Goal: Transaction & Acquisition: Book appointment/travel/reservation

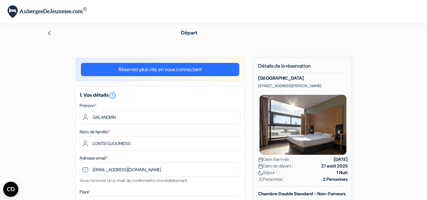
select select "fr"
select select "0"
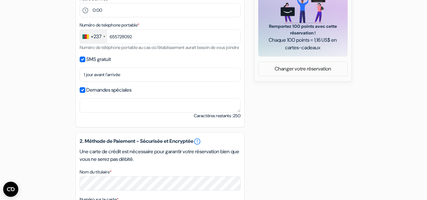
scroll to position [299, 0]
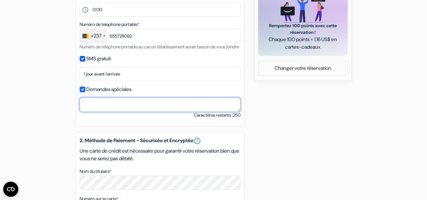
click at [104, 112] on textarea "Nom du titulaire *" at bounding box center [160, 105] width 161 height 14
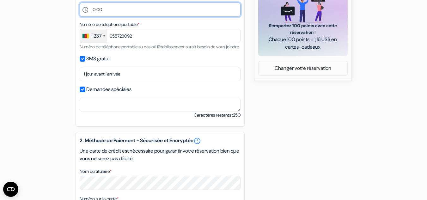
click at [112, 11] on select "Sélectionner 14:00 15:00 16:00 17:00 18:00 19:00 20:00 21:00 22:00 23:00 0:00" at bounding box center [160, 10] width 161 height 14
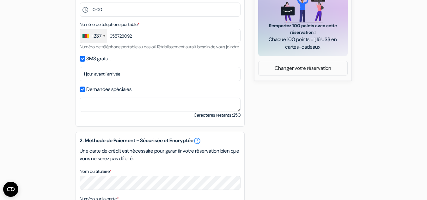
click at [25, 67] on form "Départ add_box B&B HOTEL Grenoble Centre Verlaine 1 avenue Paul Verlaine, Greno…" at bounding box center [213, 38] width 427 height 626
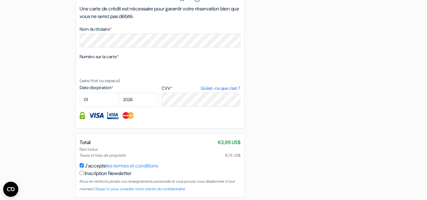
scroll to position [441, 0]
click at [90, 75] on div at bounding box center [160, 69] width 161 height 16
click at [91, 68] on div "Numéro sur la carte * (sans tiret ou espace)" at bounding box center [160, 68] width 161 height 32
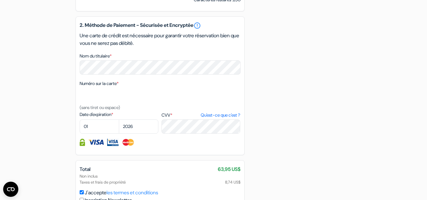
scroll to position [413, 0]
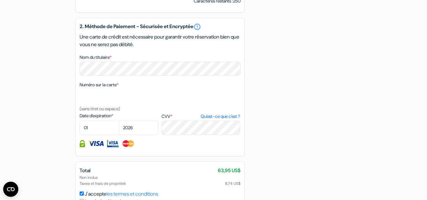
click at [108, 88] on label "Numéro sur la carte *" at bounding box center [99, 85] width 39 height 7
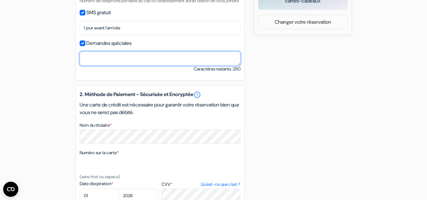
scroll to position [346, 0]
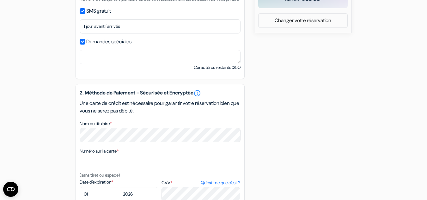
click at [345, 113] on div "add_box B&B HOTEL Grenoble Centre Verlaine 1 avenue Paul Verlaine, Grenoble, Fr…" at bounding box center [214, 15] width 360 height 608
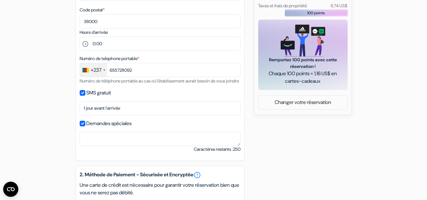
scroll to position [264, 0]
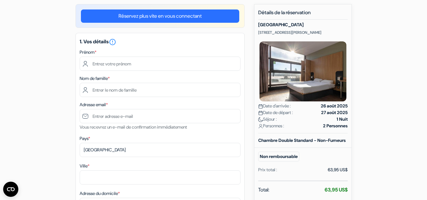
scroll to position [53, 0]
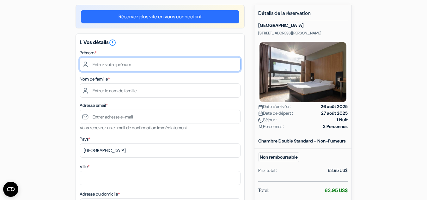
click at [124, 62] on input "text" at bounding box center [160, 64] width 161 height 14
type input "[PERSON_NAME]"
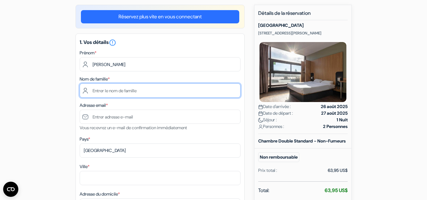
click at [118, 91] on input "text" at bounding box center [160, 90] width 161 height 14
type input "[PERSON_NAME] DJOUMESSI"
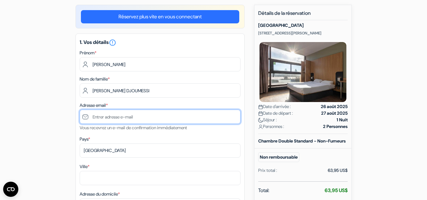
click at [124, 113] on input "text" at bounding box center [160, 117] width 161 height 14
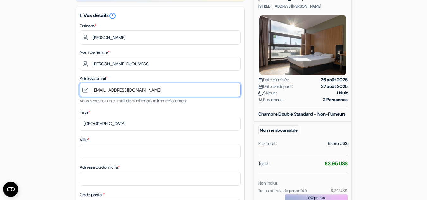
scroll to position [83, 0]
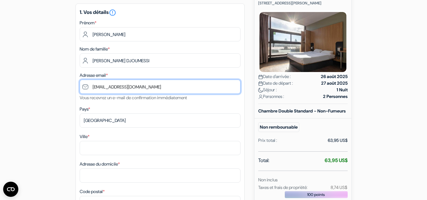
type input "[EMAIL_ADDRESS][DOMAIN_NAME]"
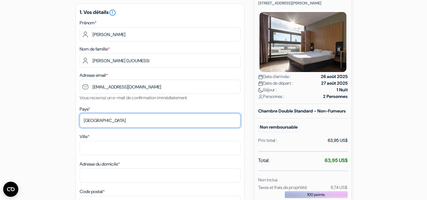
click at [109, 116] on select "Selectionner le pays Abkhazie [GEOGRAPHIC_DATA] [GEOGRAPHIC_DATA] [GEOGRAPHIC_D…" at bounding box center [160, 120] width 161 height 14
select select "fr"
click at [80, 113] on select "Selectionner le pays Abkhazie [GEOGRAPHIC_DATA] [GEOGRAPHIC_DATA] [GEOGRAPHIC_D…" at bounding box center [160, 120] width 161 height 14
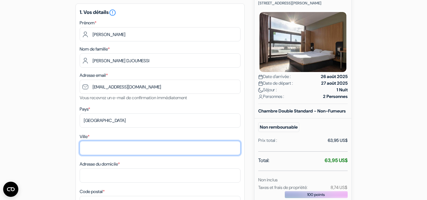
click at [94, 144] on input "Ville *" at bounding box center [160, 148] width 161 height 14
type input "[GEOGRAPHIC_DATA]"
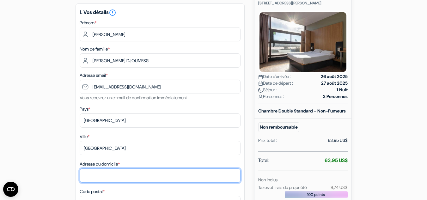
type input "[STREET_ADDRESS][PERSON_NAME]"
type input "38000"
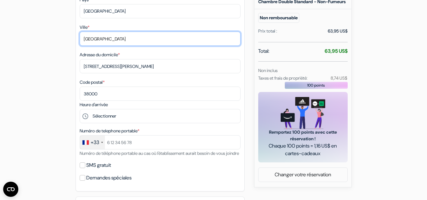
scroll to position [192, 0]
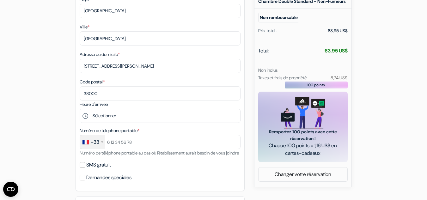
click at [98, 140] on div "+33" at bounding box center [95, 142] width 9 height 8
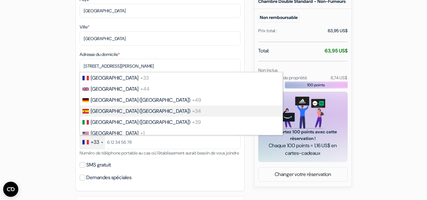
scroll to position [420, 0]
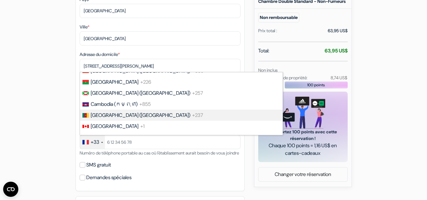
click at [100, 112] on span "[GEOGRAPHIC_DATA] ([GEOGRAPHIC_DATA])" at bounding box center [141, 115] width 100 height 7
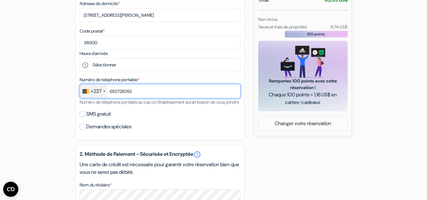
scroll to position [244, 0]
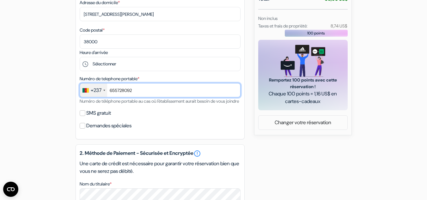
type input "655728092"
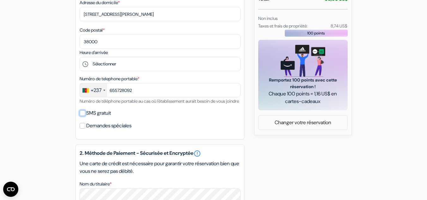
click at [82, 116] on input "SMS gratuit" at bounding box center [83, 113] width 6 height 6
checkbox input "true"
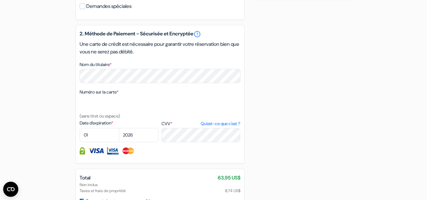
scroll to position [382, 0]
click at [99, 142] on select "01 02 03 04 05 06 07 08 09 10 11 12" at bounding box center [100, 135] width 40 height 14
click at [80, 135] on select "01 02 03 04 05 06 07 08 09 10 11 12" at bounding box center [100, 135] width 40 height 14
click at [93, 142] on select "01 02 03 04 05 06 07 08 09 10 11 12" at bounding box center [100, 135] width 40 height 14
select select "04"
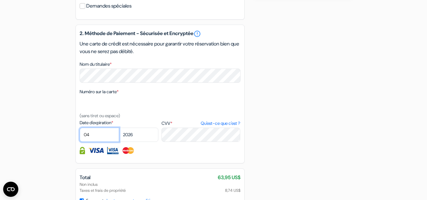
click at [80, 135] on select "01 02 03 04 05 06 07 08 09 10 11 12" at bounding box center [100, 135] width 40 height 14
click at [141, 142] on select "2025 2026 2027 2028 2029 2030 2031 2032 2033 2034 2035 2036 2037 2038 2039 2040…" at bounding box center [139, 135] width 40 height 14
select select "2028"
click at [119, 135] on select "2025 2026 2027 2028 2029 2030 2031 2032 2033 2034 2035 2036 2037 2038 2039 2040…" at bounding box center [139, 135] width 40 height 14
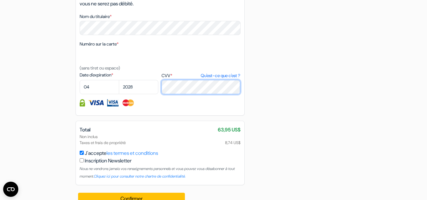
scroll to position [450, 0]
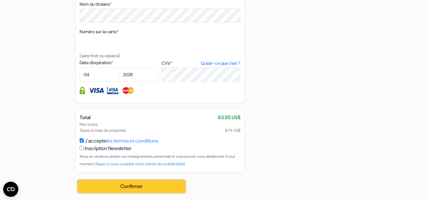
click at [144, 183] on button "Confirmer Loading..." at bounding box center [131, 186] width 107 height 12
